Goal: Obtain resource: Obtain resource

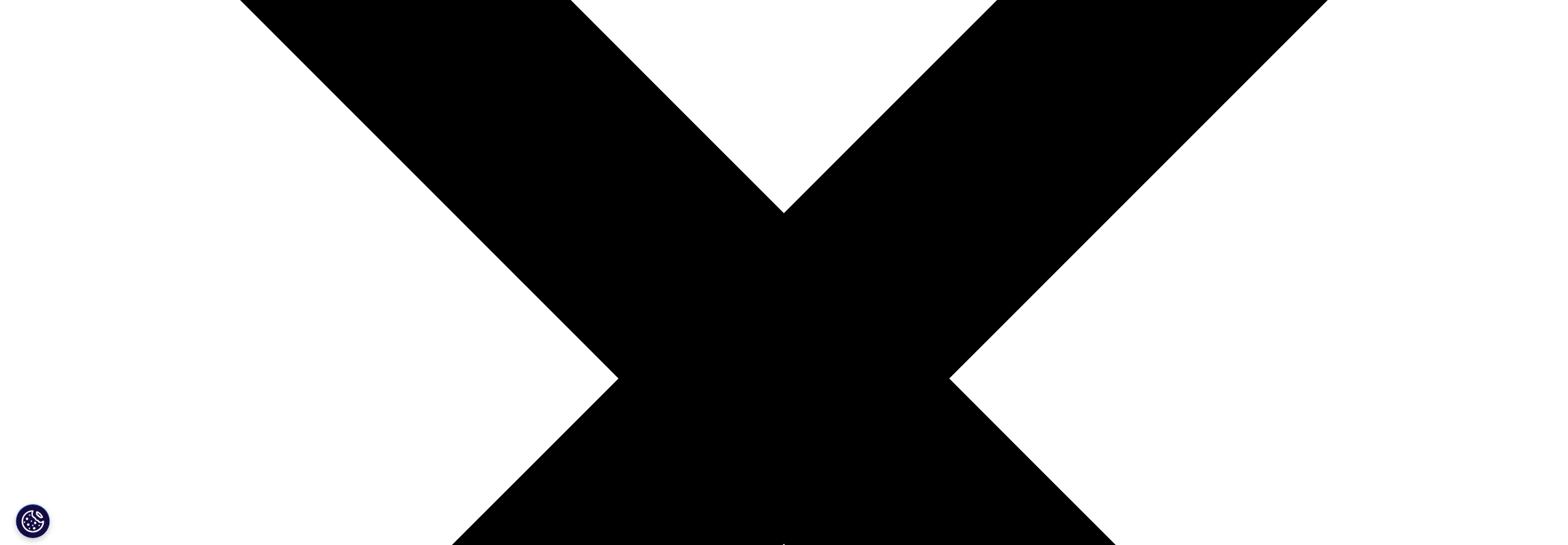
scroll to position [426, 0]
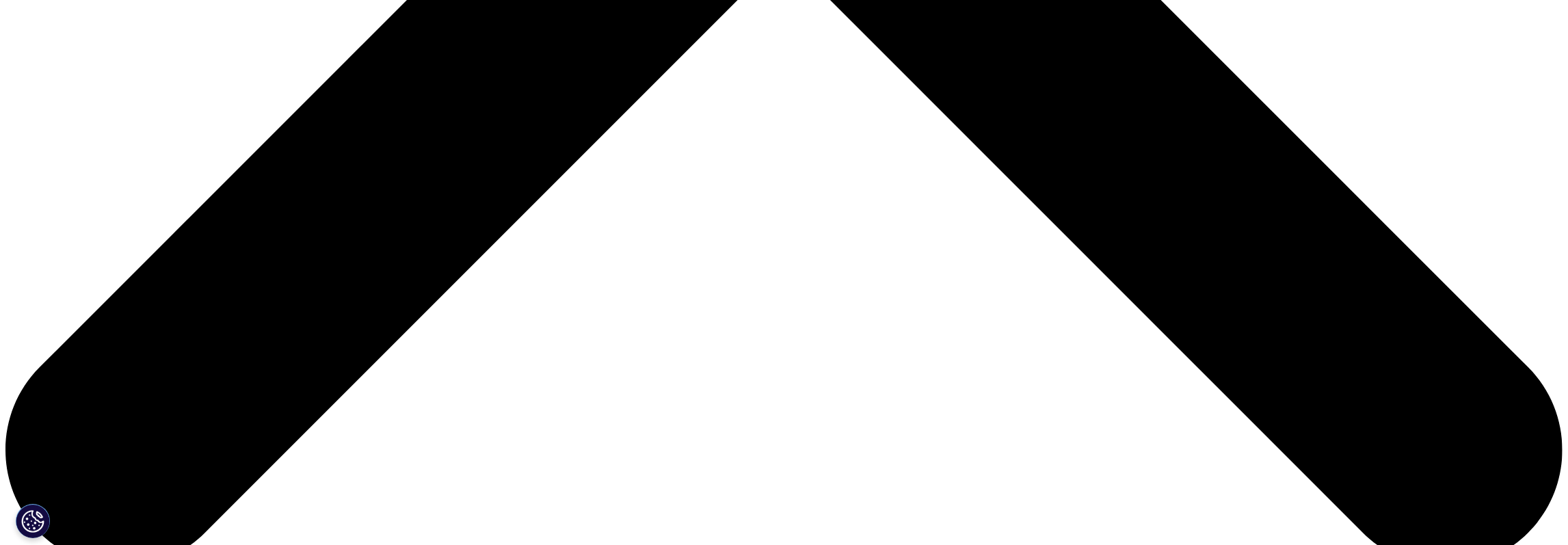
scroll to position [1011, 0]
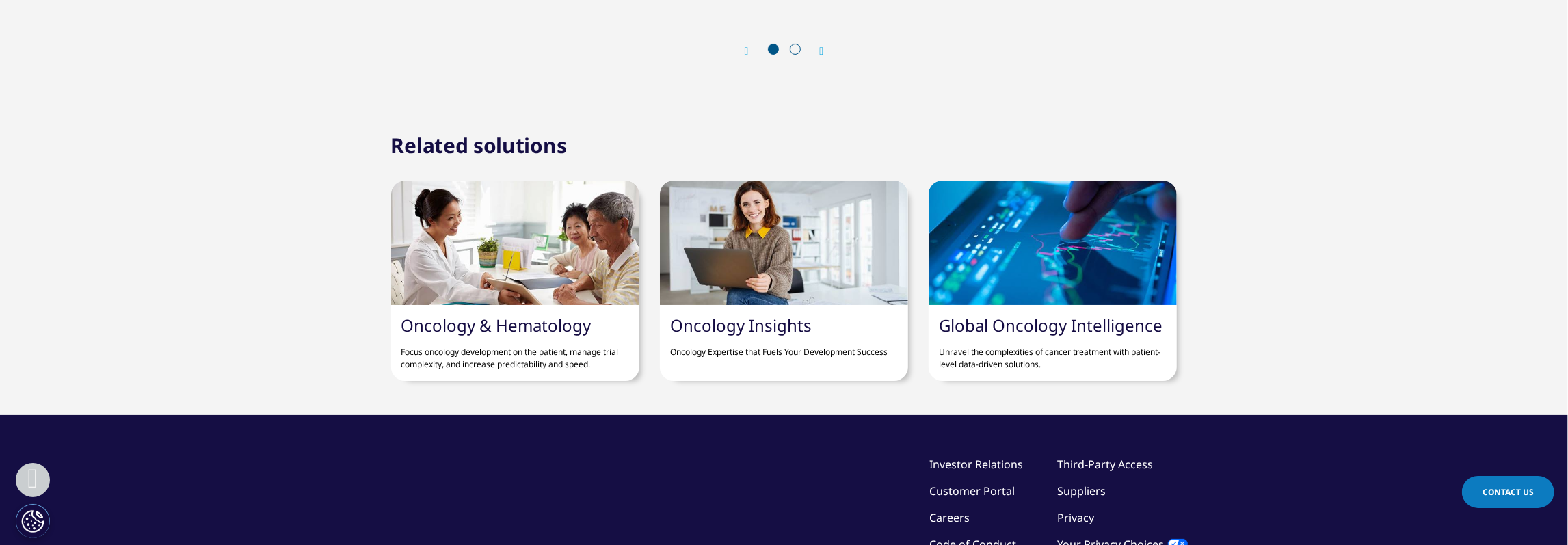
scroll to position [4750, 0]
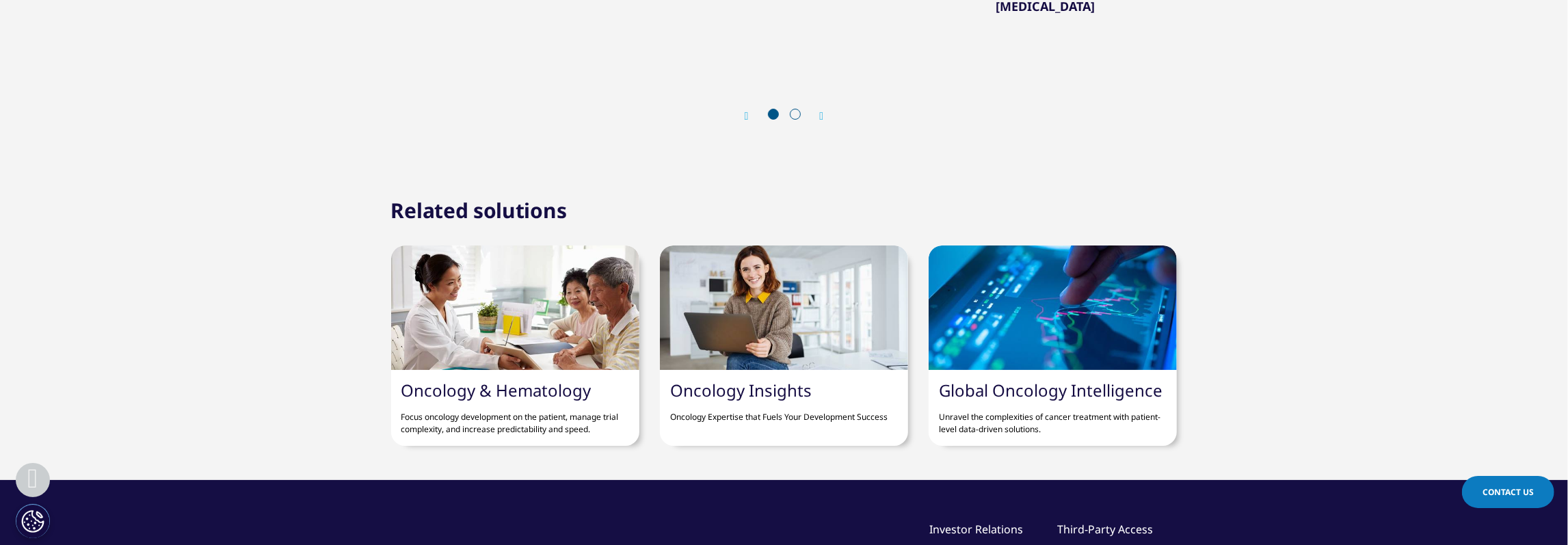
scroll to position [4835, 0]
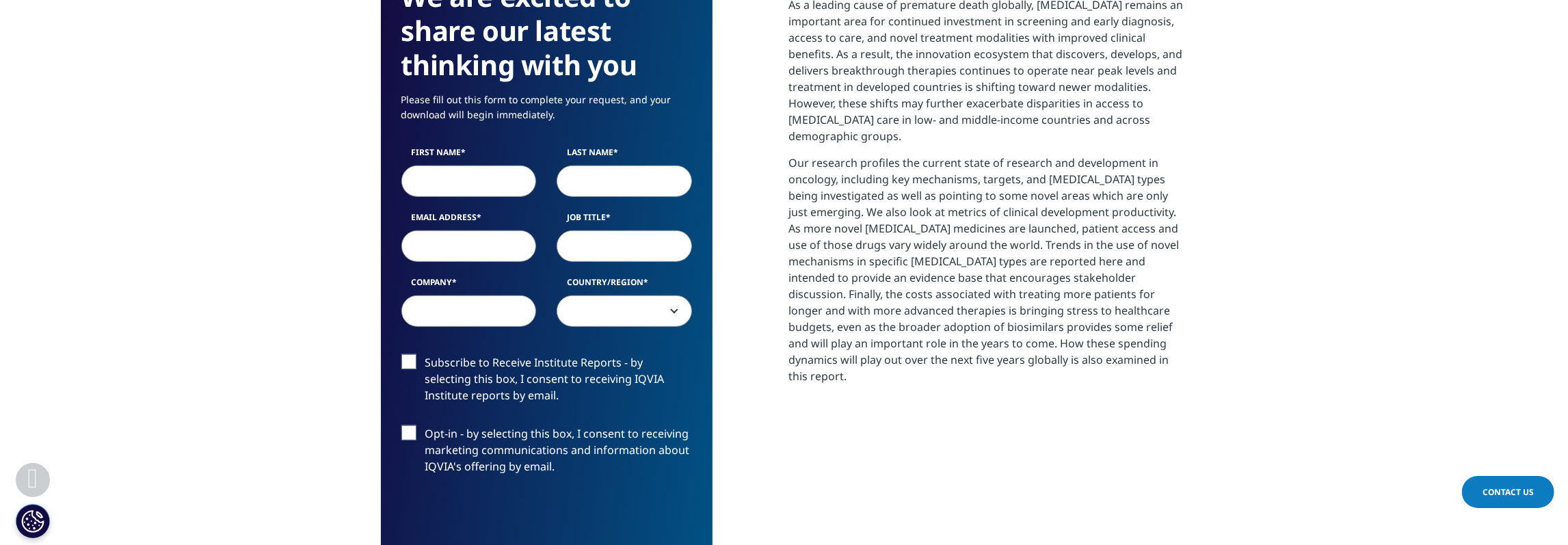
scroll to position [664, 0]
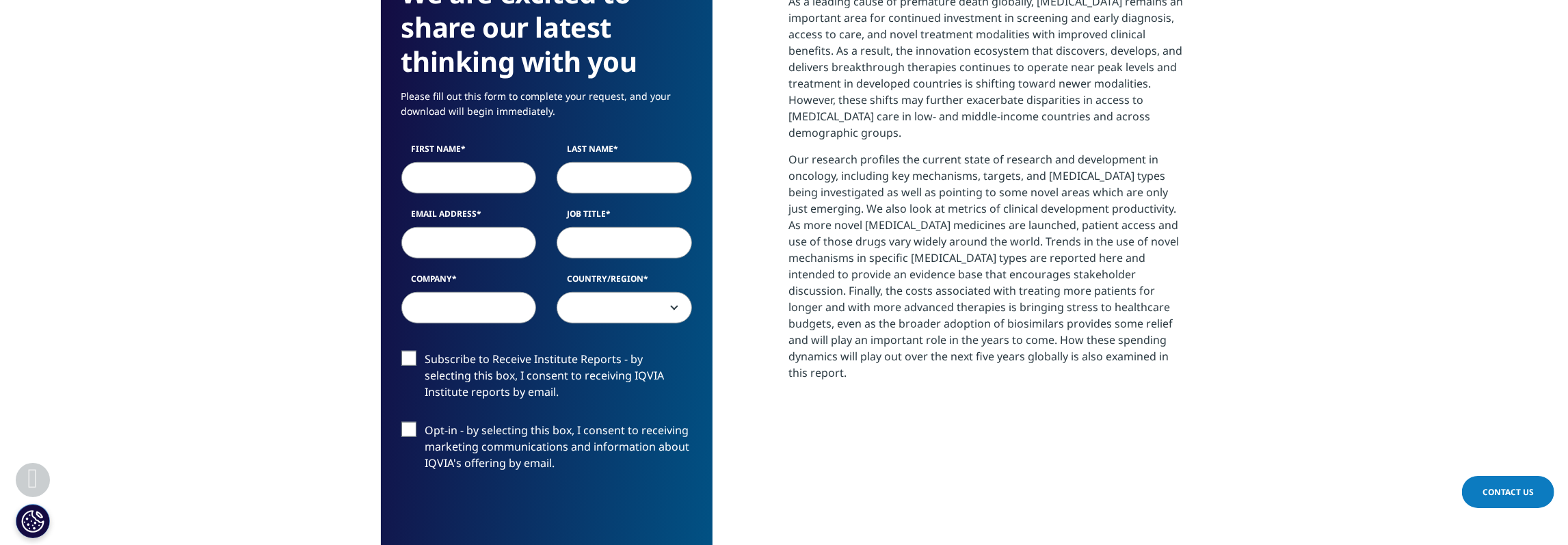
click at [474, 162] on input "First Name" at bounding box center [469, 178] width 135 height 31
type input "[PERSON_NAME]"
click at [649, 162] on input "Last Name" at bounding box center [624, 178] width 135 height 31
type input "[PERSON_NAME]"
click at [657, 441] on label "Opt-in - by selecting this box, I consent to receiving marketing communications…" at bounding box center [547, 450] width 291 height 57
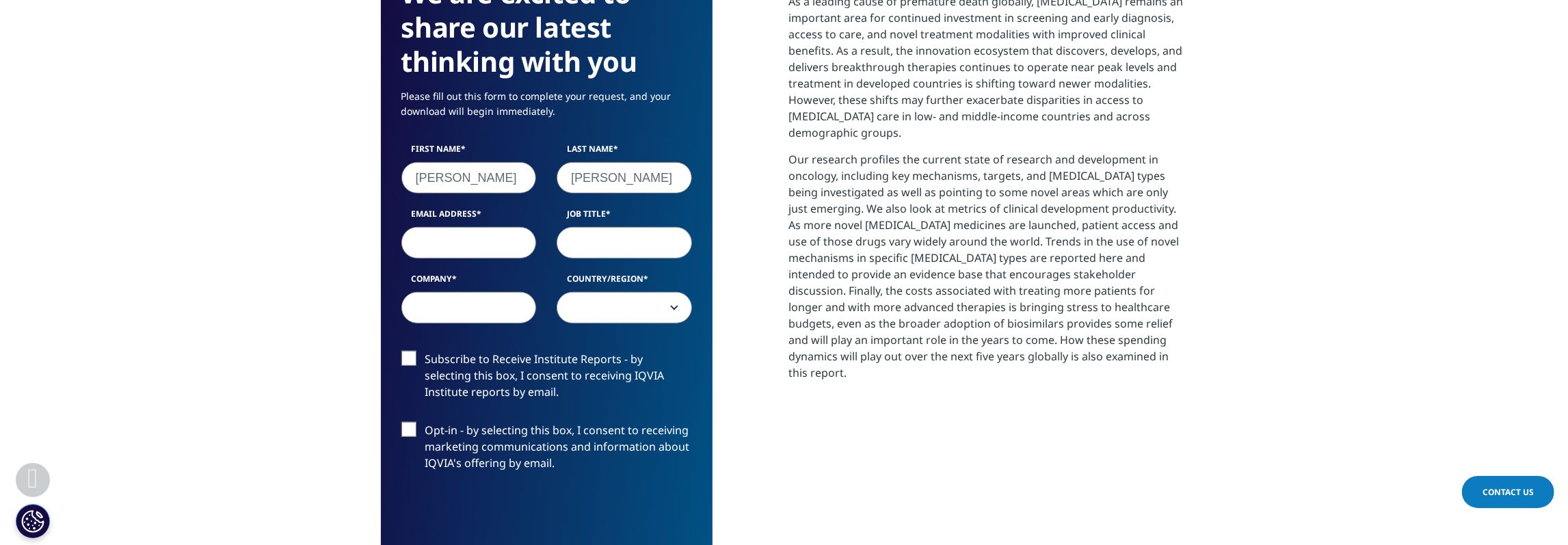
click at [426, 422] on input "Opt-in - by selecting this box, I consent to receiving marketing communications…" at bounding box center [426, 422] width 0 height 0
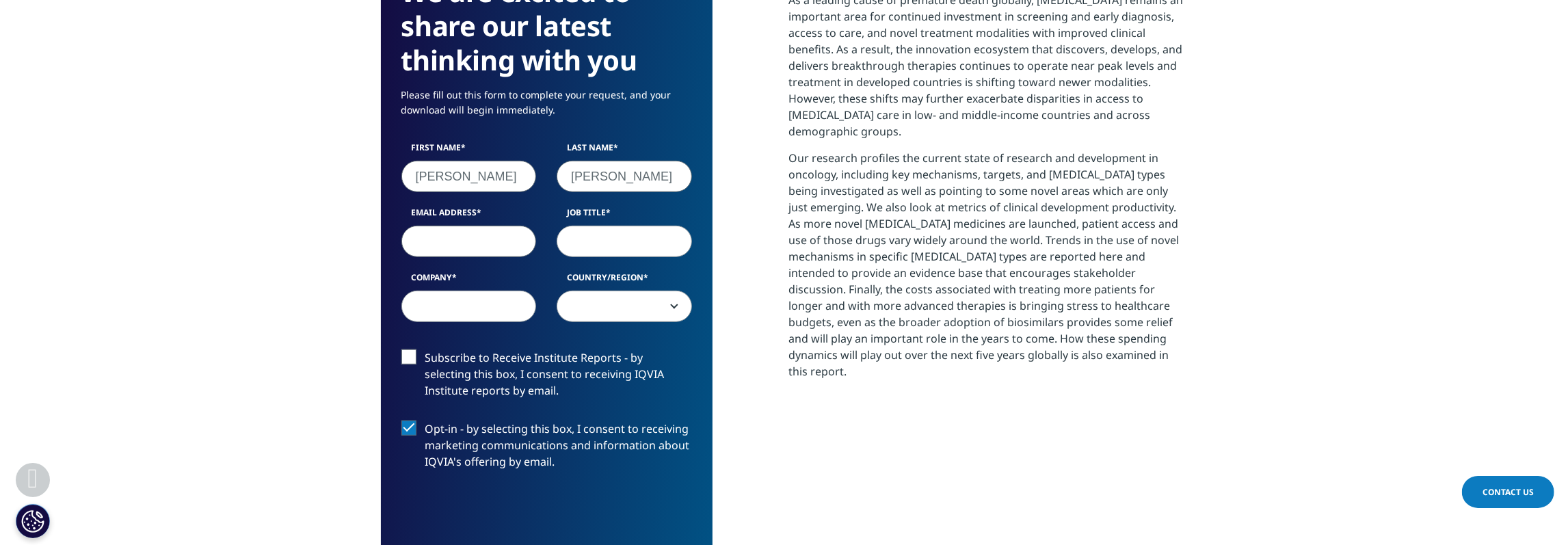
click at [456, 226] on input "Email Address" at bounding box center [469, 241] width 135 height 31
type input "[PERSON_NAME][EMAIL_ADDRESS][PERSON_NAME][DOMAIN_NAME]"
click at [612, 226] on input "Job Title" at bounding box center [624, 241] width 135 height 31
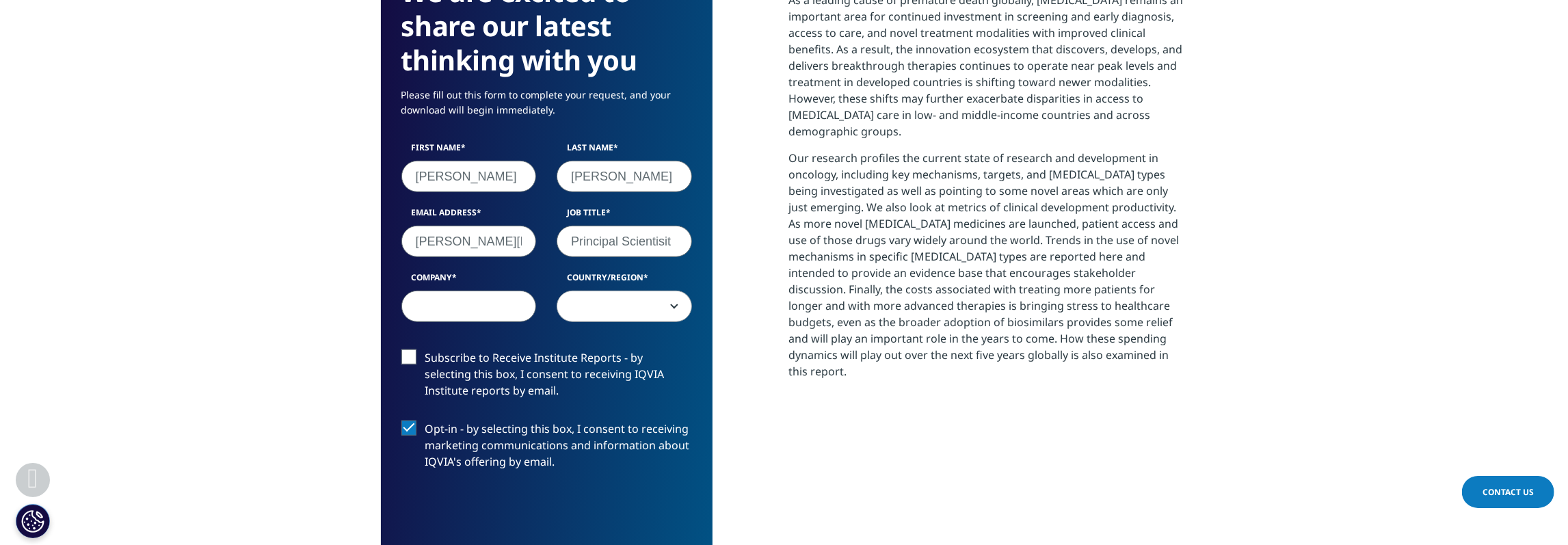
click at [481, 291] on input "Company" at bounding box center [469, 306] width 135 height 31
drag, startPoint x: 677, startPoint y: 217, endPoint x: 623, endPoint y: 220, distance: 54.1
click at [623, 226] on input "Principal Scientisit" at bounding box center [624, 241] width 135 height 31
type input "Principal Scientist"
click at [467, 291] on input "Company" at bounding box center [469, 306] width 135 height 31
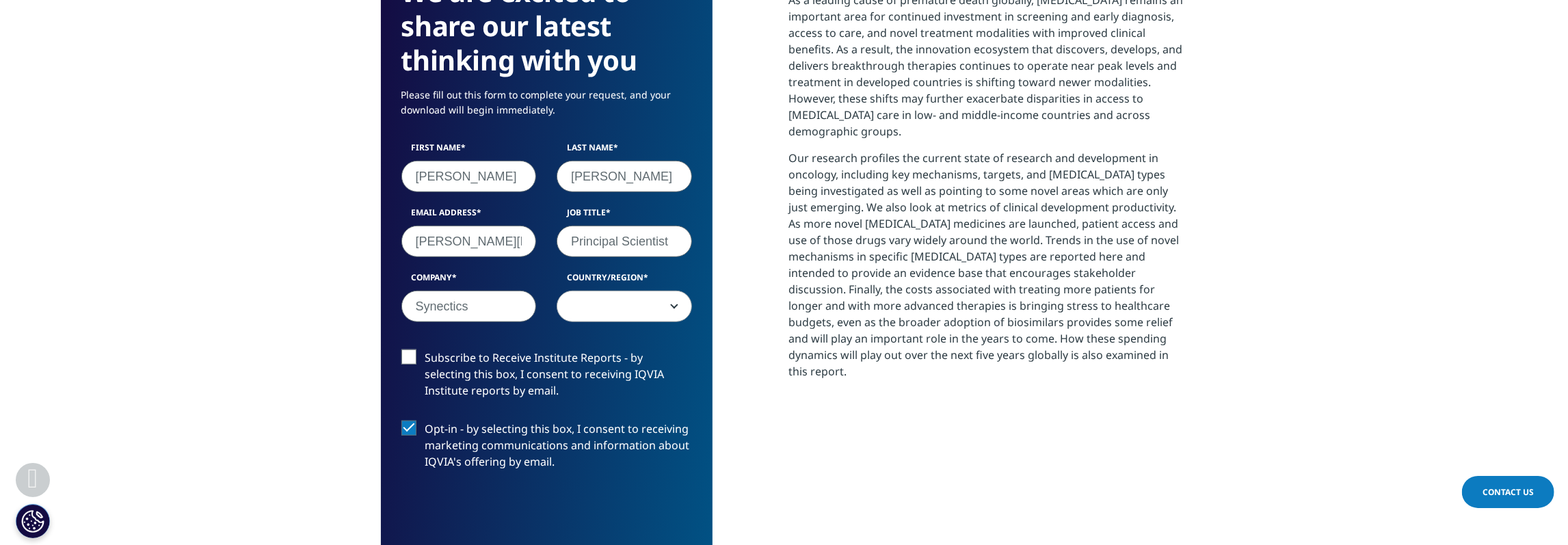
type input "Synectics"
click at [668, 291] on span at bounding box center [624, 307] width 134 height 31
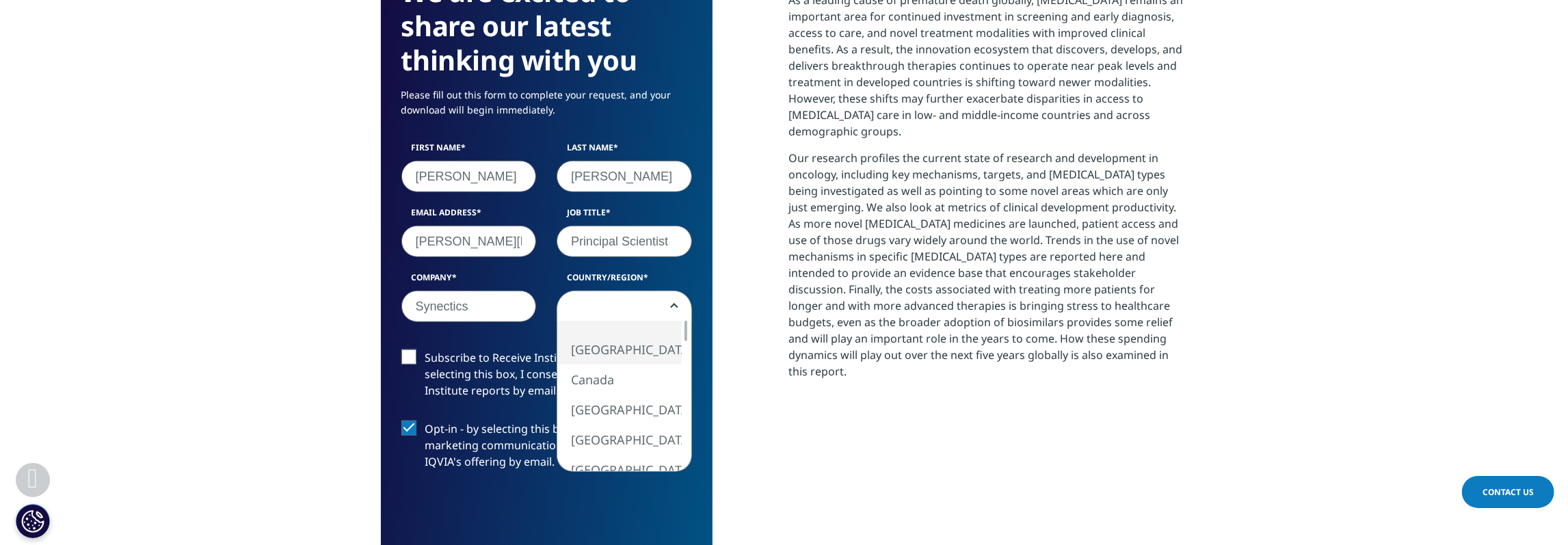
select select "[GEOGRAPHIC_DATA]"
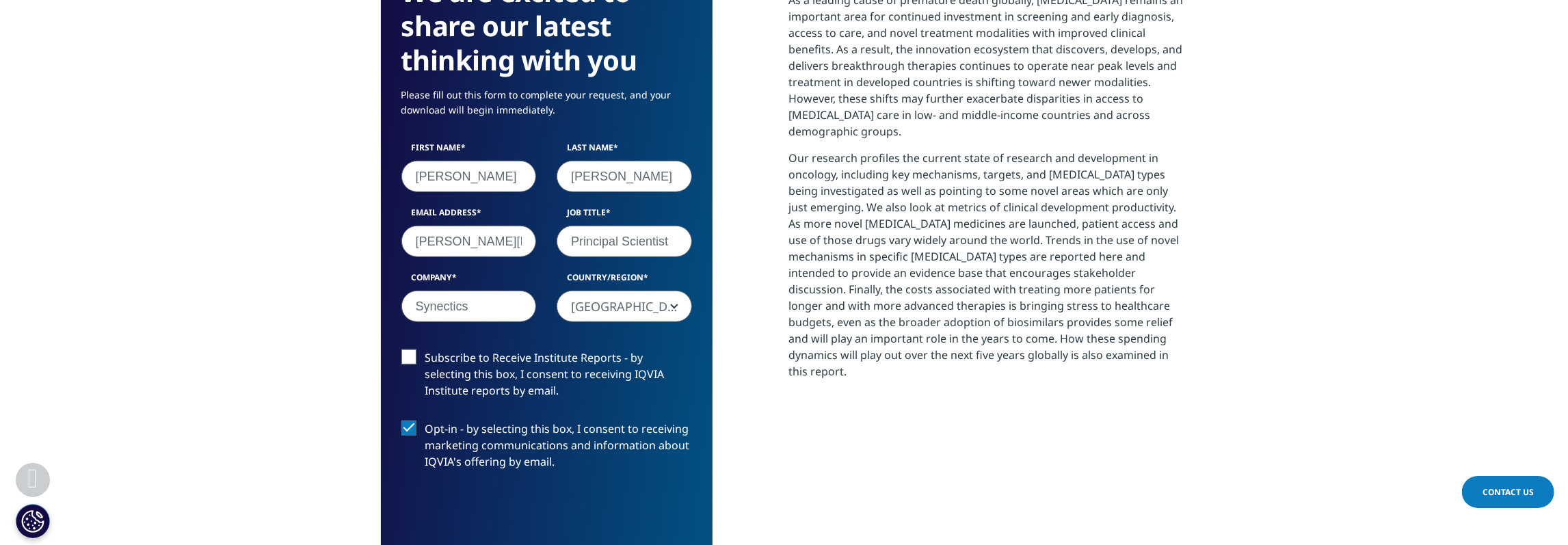
drag, startPoint x: 394, startPoint y: 419, endPoint x: 404, endPoint y: 410, distance: 13.5
click at [394, 421] on div "Opt-in - by selecting this box, I consent to receiving marketing communications…" at bounding box center [547, 449] width 311 height 57
click at [410, 421] on label "Opt-in - by selecting this box, I consent to receiving marketing communications…" at bounding box center [547, 449] width 291 height 57
click at [426, 421] on input "Opt-in - by selecting this box, I consent to receiving marketing communications…" at bounding box center [426, 421] width 0 height 0
drag, startPoint x: 403, startPoint y: 406, endPoint x: 410, endPoint y: 351, distance: 55.4
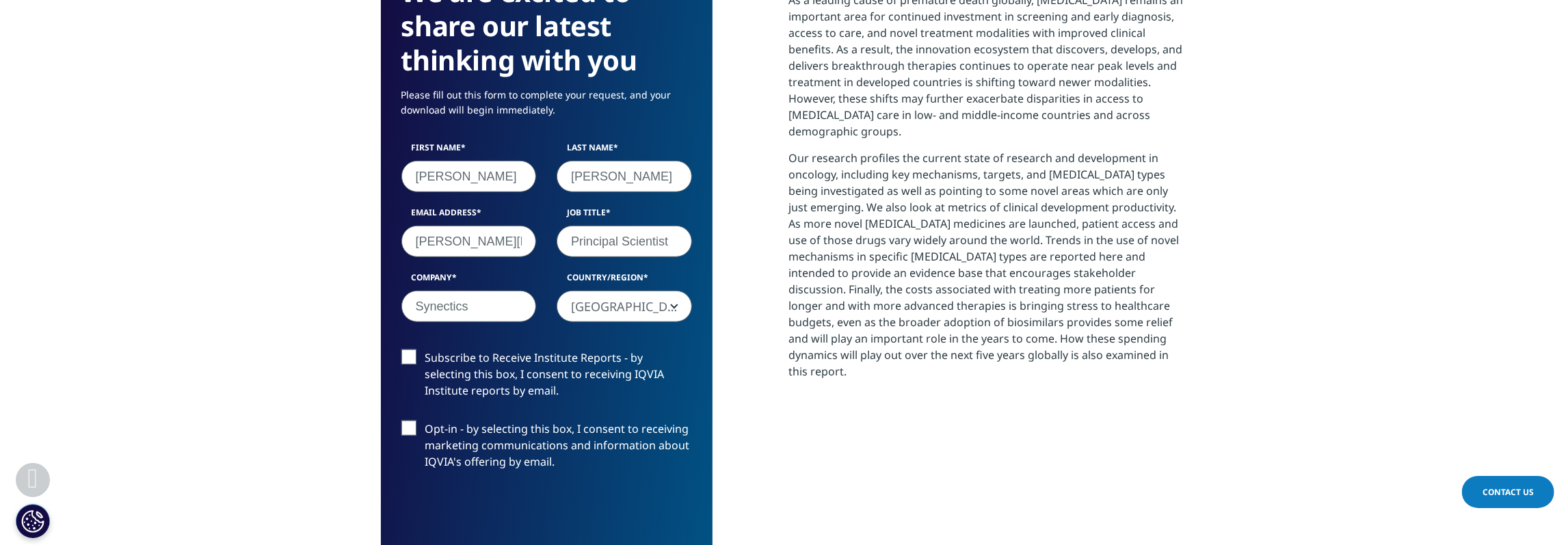
click at [405, 421] on label "Opt-in - by selecting this box, I consent to receiving marketing communications…" at bounding box center [547, 449] width 291 height 57
click at [426, 421] on input "Opt-in - by selecting this box, I consent to receiving marketing communications…" at bounding box center [426, 421] width 0 height 0
click at [404, 350] on label "Subscribe to Receive Institute Reports - by selecting this box, I consent to re…" at bounding box center [547, 378] width 291 height 57
click at [426, 350] on input "Subscribe to Receive Institute Reports - by selecting this box, I consent to re…" at bounding box center [426, 350] width 0 height 0
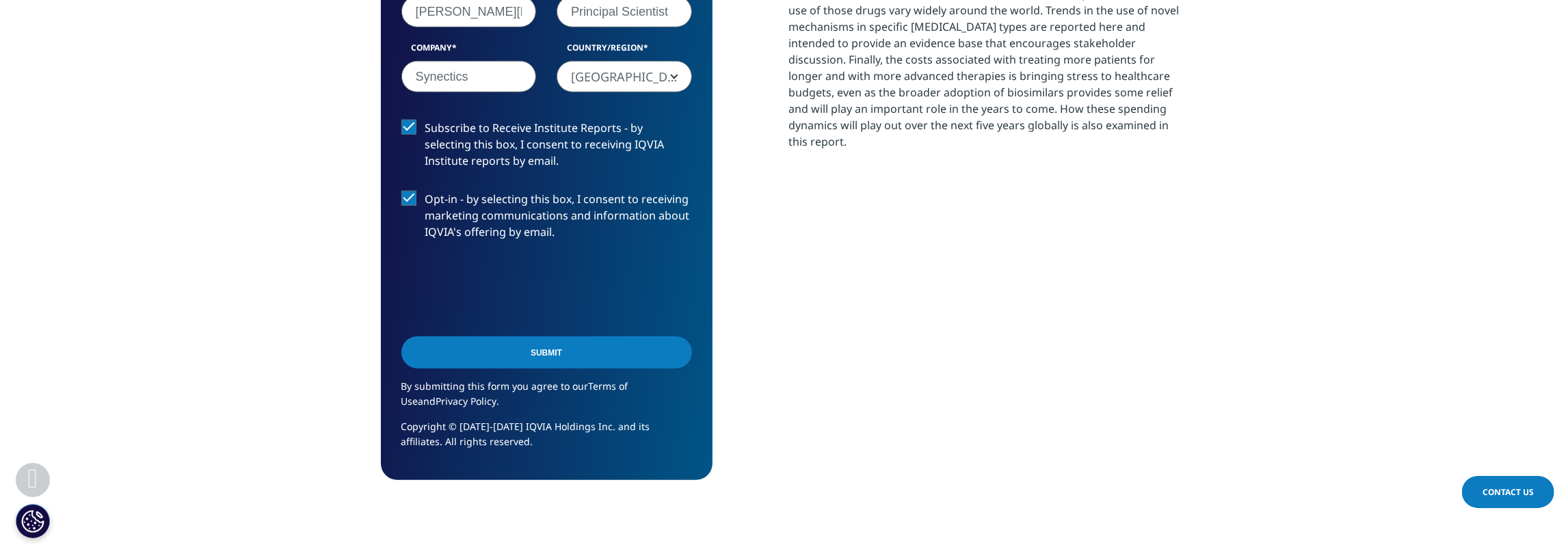
scroll to position [908, 0]
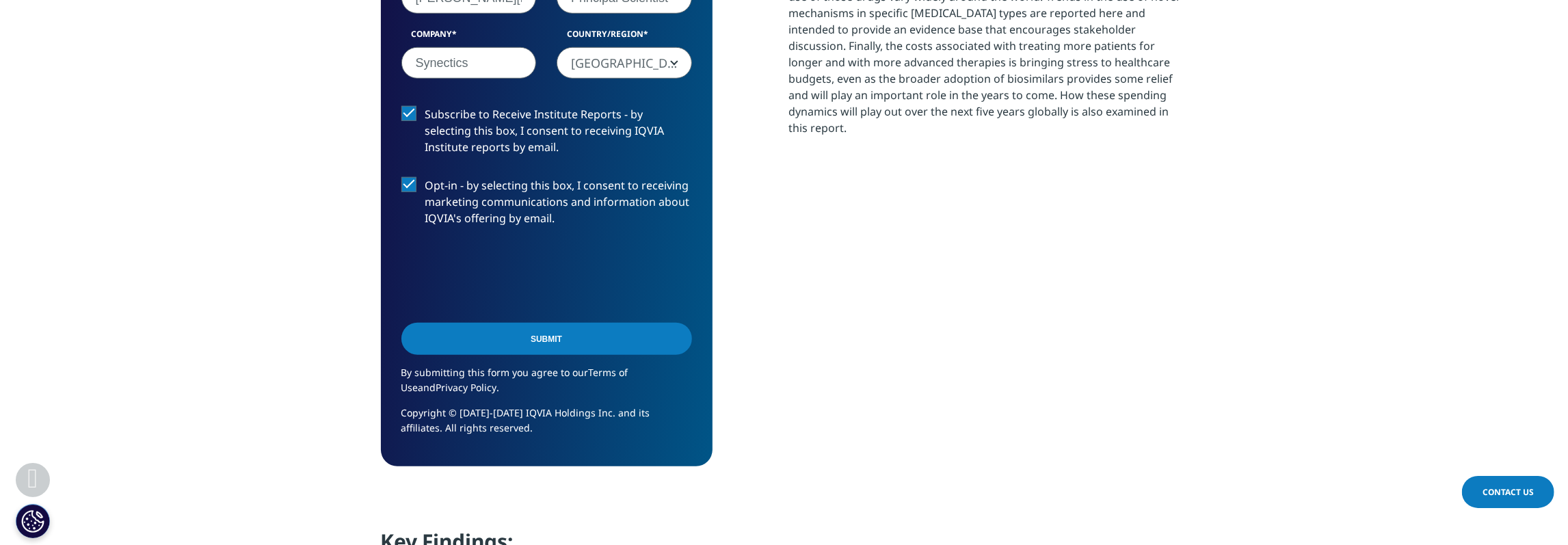
click at [551, 323] on input "Submit" at bounding box center [547, 338] width 291 height 32
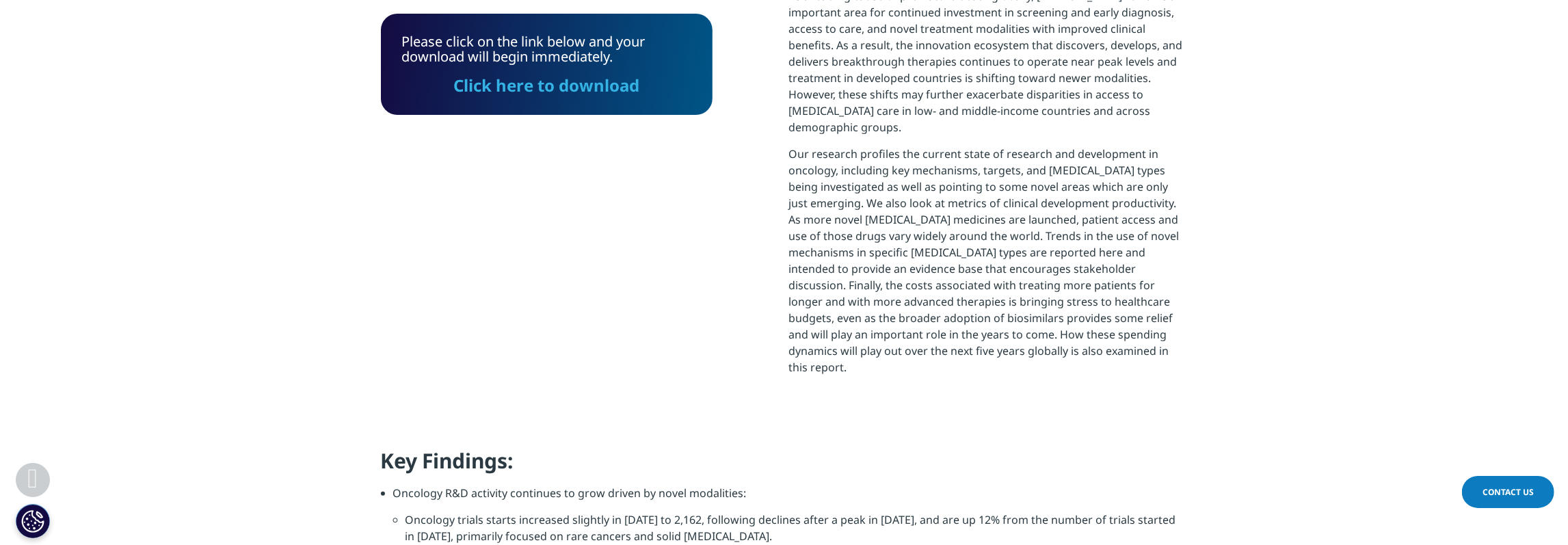
scroll to position [664, 0]
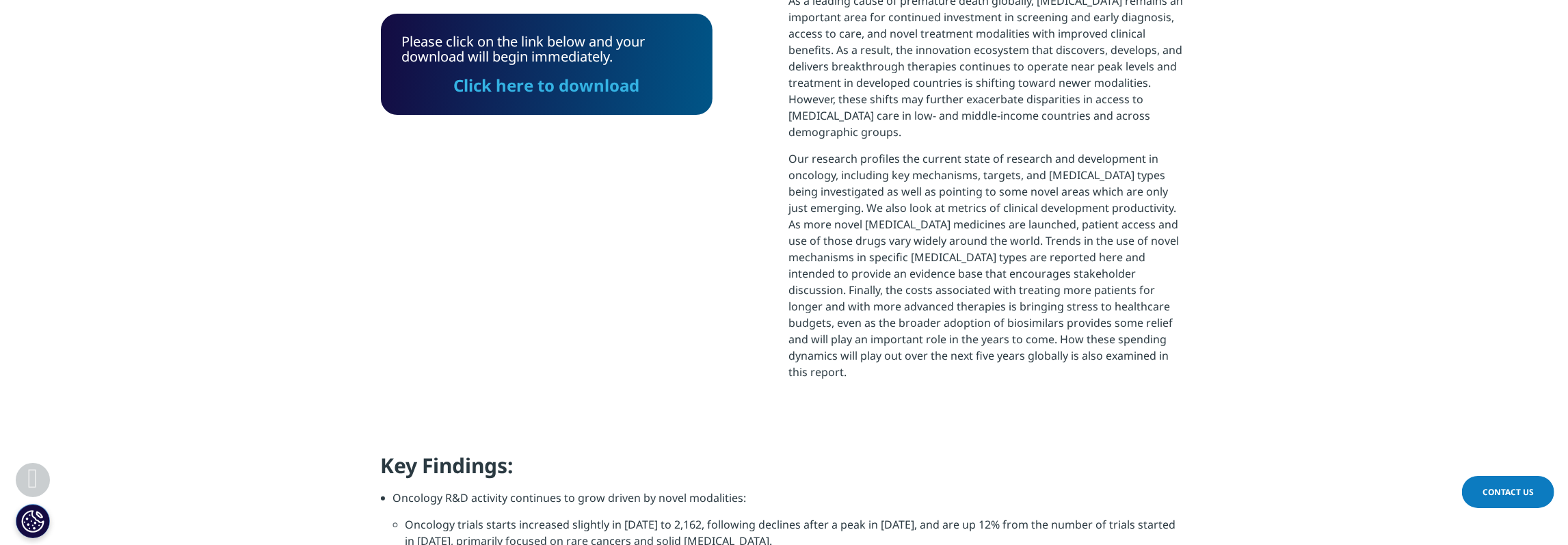
click at [528, 86] on link "Click here to download" at bounding box center [547, 85] width 186 height 22
